Goal: Find specific page/section: Find specific page/section

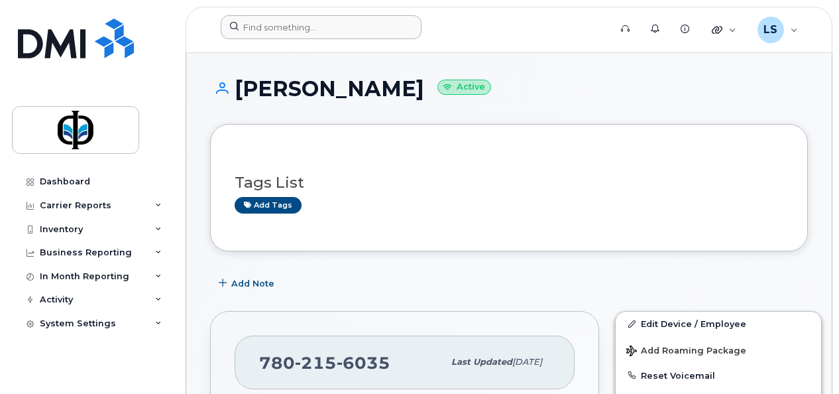
scroll to position [268, 0]
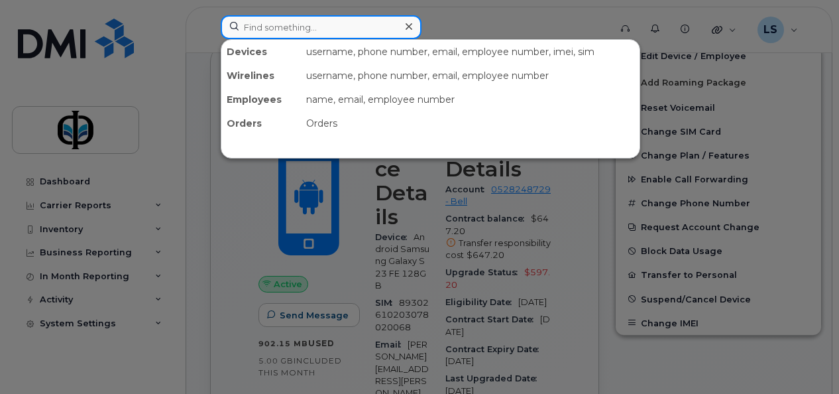
click at [312, 33] on input at bounding box center [321, 27] width 201 height 24
type input "wenbin"
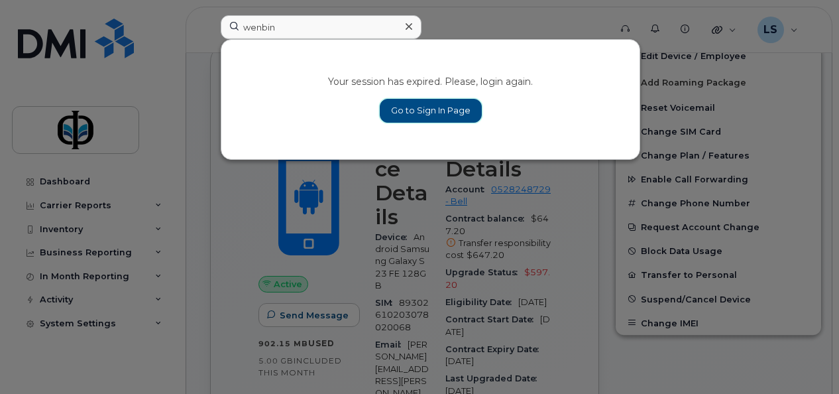
click at [412, 118] on link "Go to Sign In Page" at bounding box center [431, 111] width 102 height 24
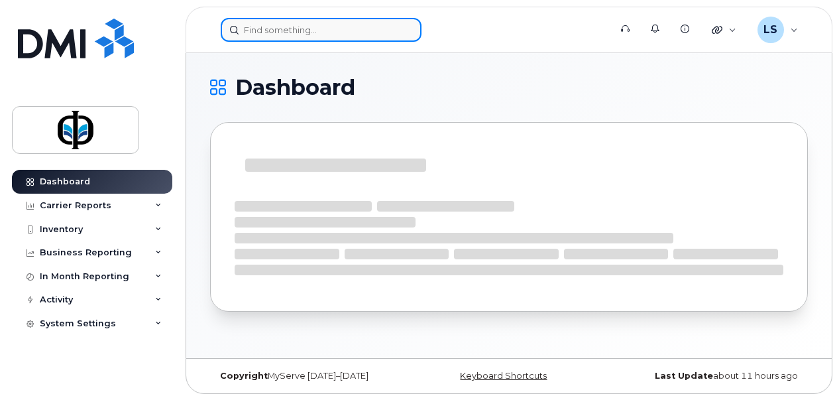
click at [305, 21] on input at bounding box center [321, 30] width 201 height 24
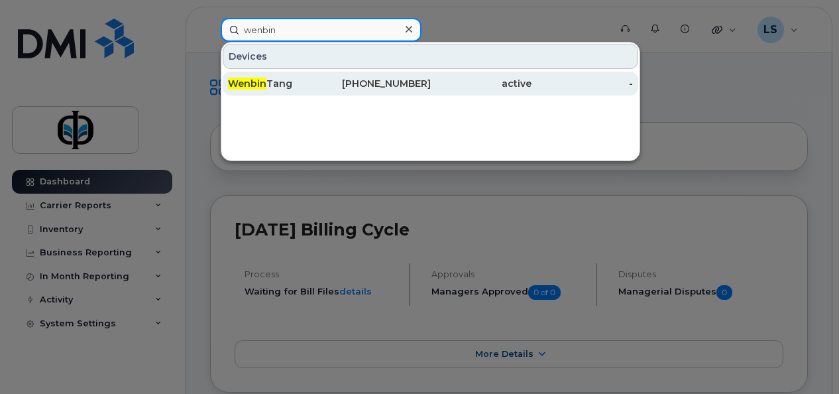
type input "wenbin"
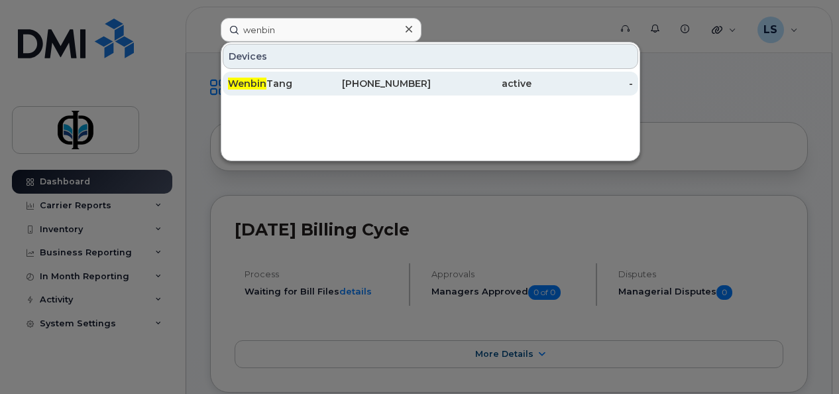
click at [306, 80] on div "[PERSON_NAME]" at bounding box center [278, 83] width 101 height 13
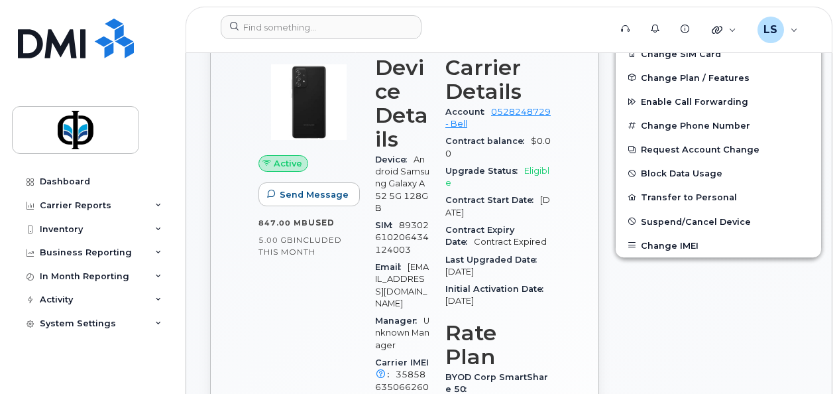
scroll to position [337, 0]
